Goal: Task Accomplishment & Management: Manage account settings

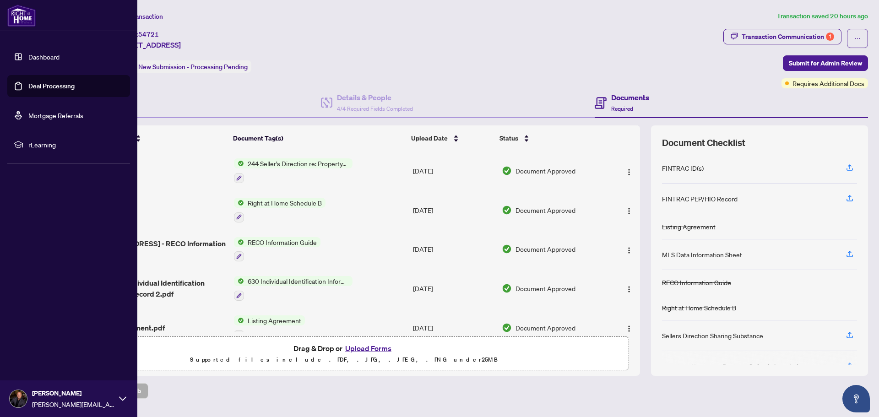
click at [28, 90] on link "Deal Processing" at bounding box center [51, 86] width 46 height 8
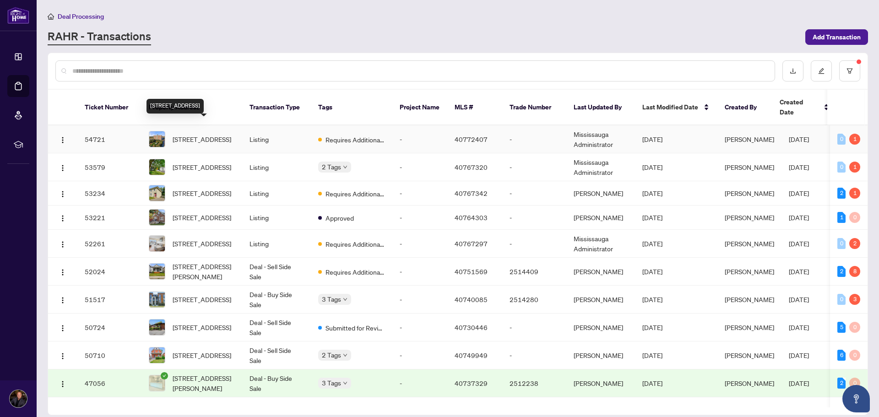
click at [195, 134] on span "[STREET_ADDRESS]" at bounding box center [202, 139] width 59 height 10
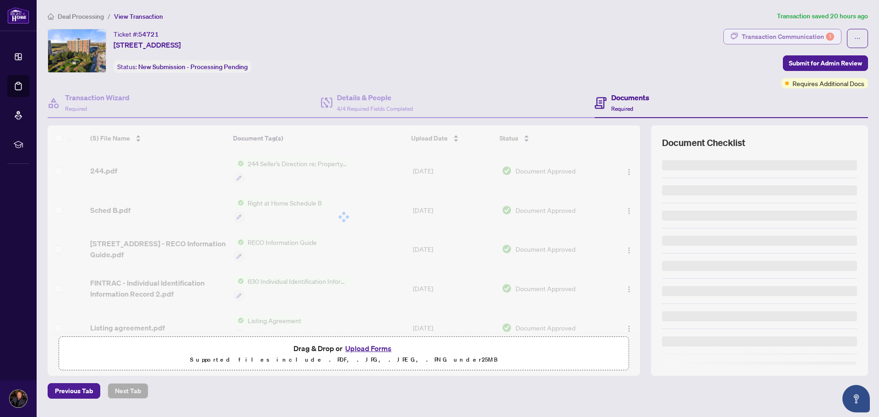
click at [759, 38] on div "Transaction Communication 1" at bounding box center [788, 36] width 92 height 15
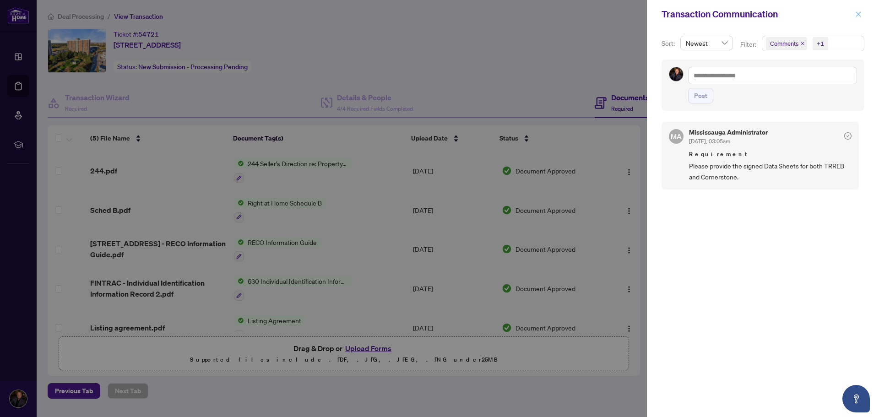
click at [857, 15] on icon "close" at bounding box center [858, 13] width 5 height 5
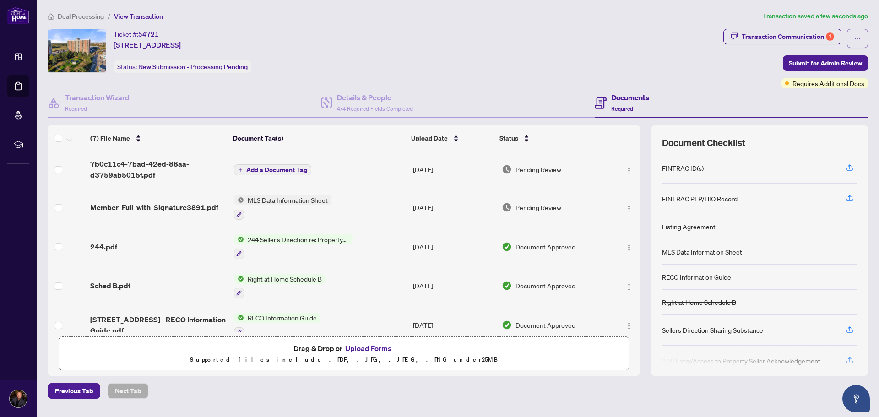
click at [290, 174] on button "Add a Document Tag" at bounding box center [272, 169] width 77 height 11
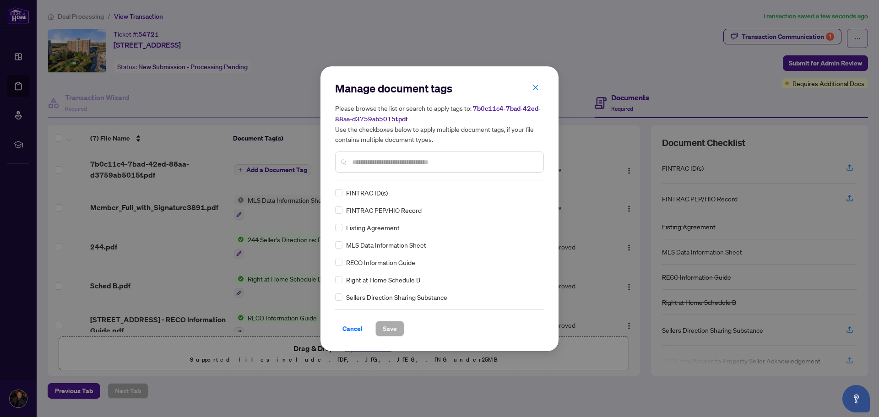
click at [388, 163] on input "text" at bounding box center [444, 162] width 184 height 10
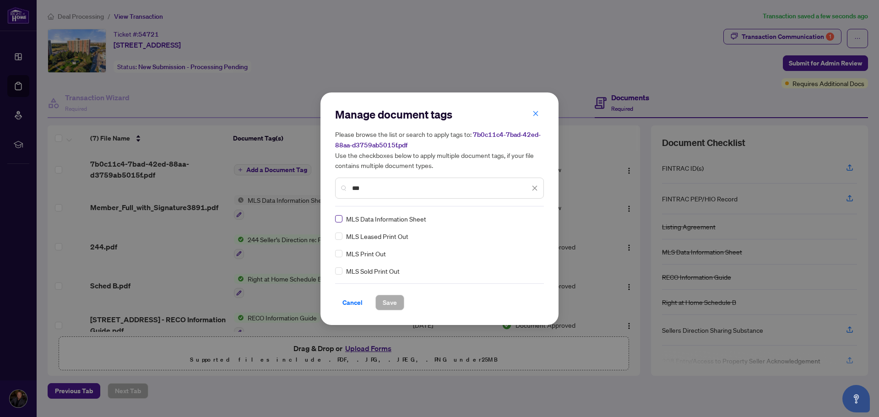
type input "***"
click at [387, 298] on span "Save" at bounding box center [390, 302] width 14 height 15
